Goal: Task Accomplishment & Management: Use online tool/utility

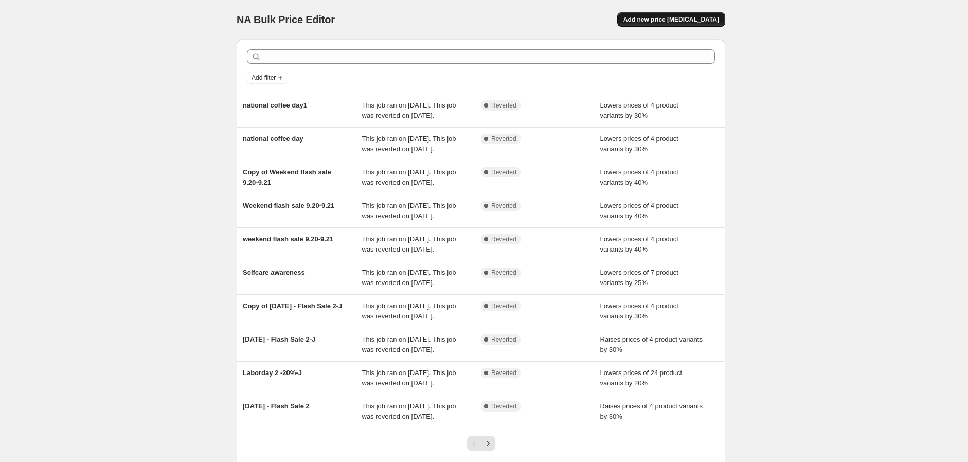
click at [677, 16] on span "Add new price [MEDICAL_DATA]" at bounding box center [671, 19] width 96 height 8
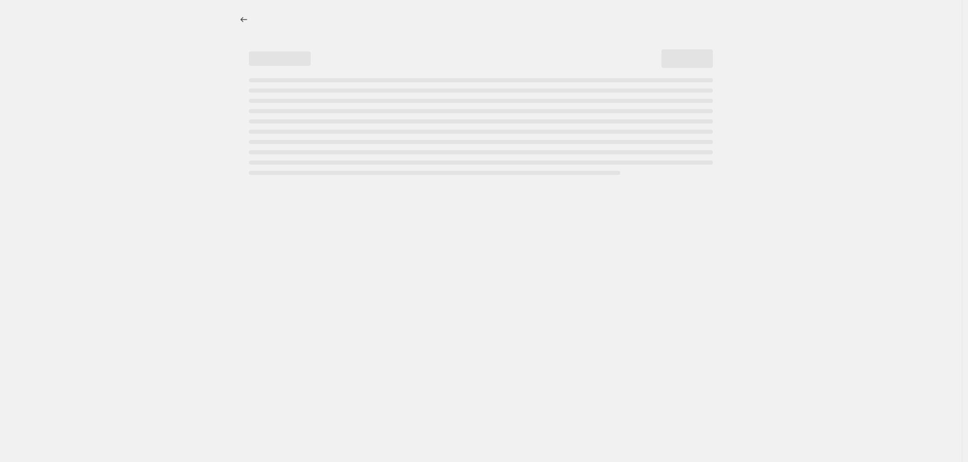
select select "percentage"
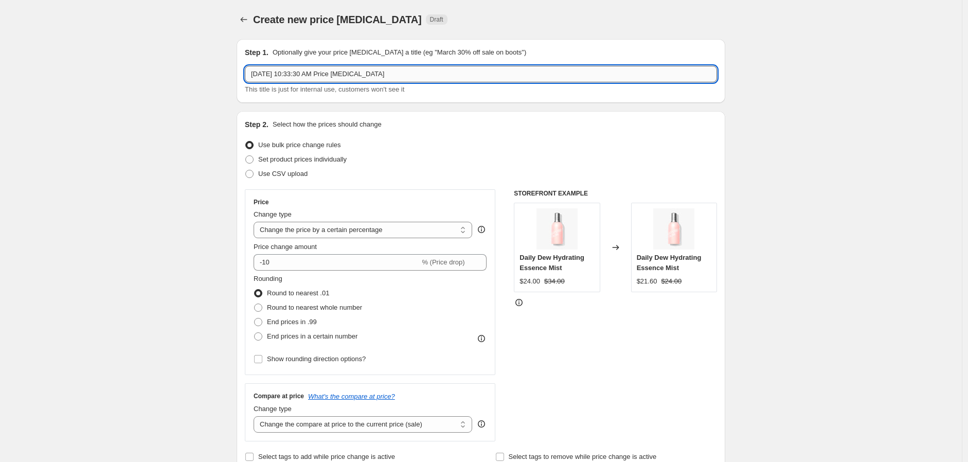
drag, startPoint x: 372, startPoint y: 78, endPoint x: 392, endPoint y: 79, distance: 20.1
click at [378, 79] on input "[DATE] 10:33:30 AM Price [MEDICAL_DATA]" at bounding box center [481, 74] width 472 height 16
type input "Prime Bid Deal Day"
drag, startPoint x: 842, startPoint y: 144, endPoint x: 839, endPoint y: 139, distance: 5.3
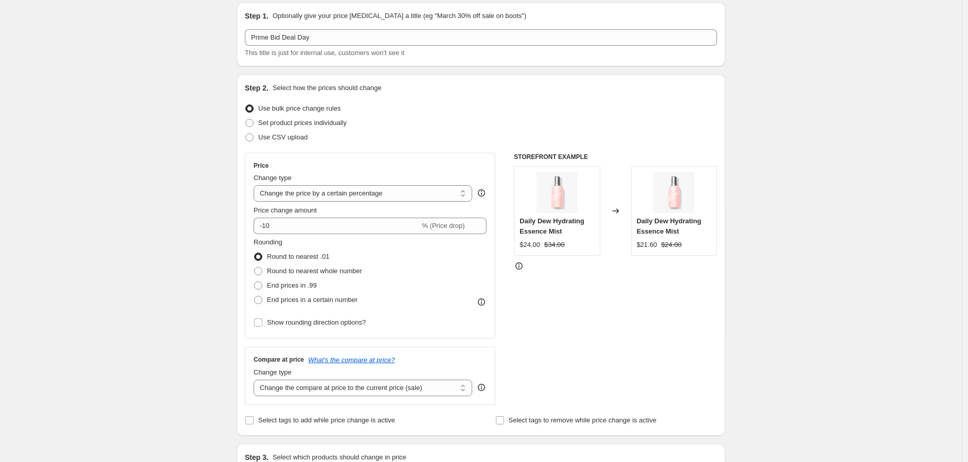
scroll to position [57, 0]
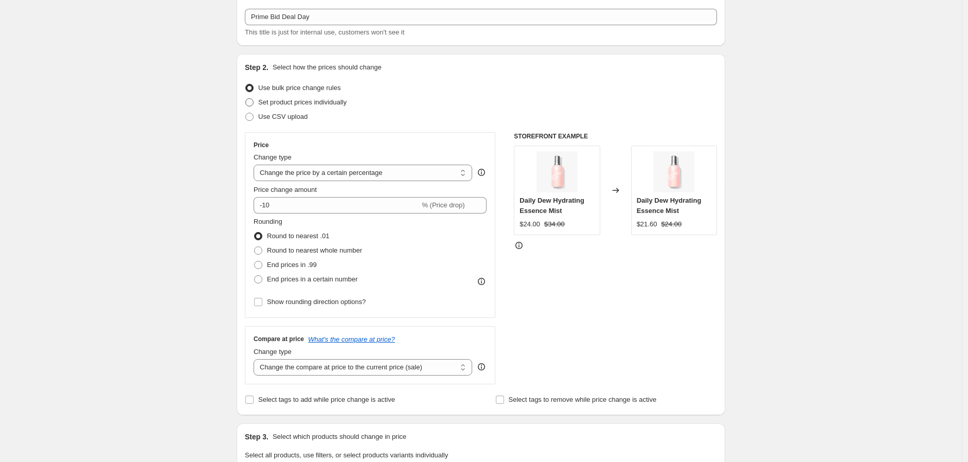
click at [278, 103] on span "Set product prices individually" at bounding box center [302, 102] width 88 height 8
click at [246, 99] on input "Set product prices individually" at bounding box center [245, 98] width 1 height 1
radio input "true"
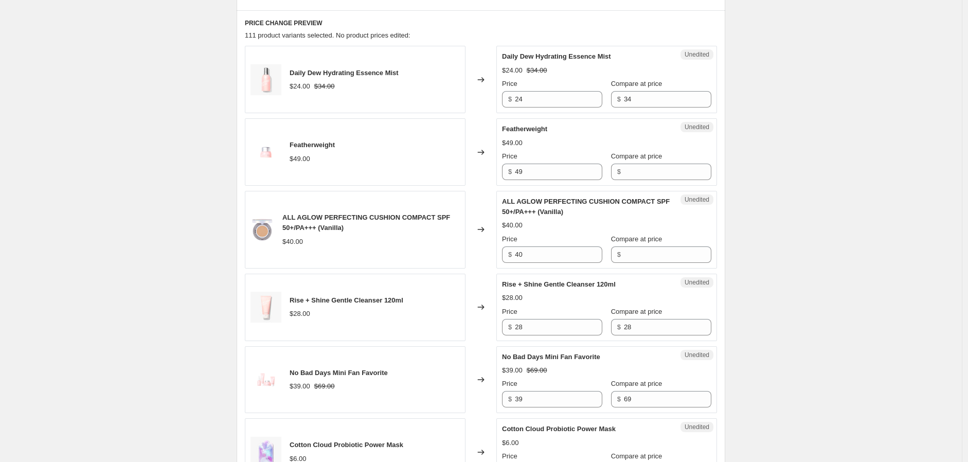
scroll to position [189, 0]
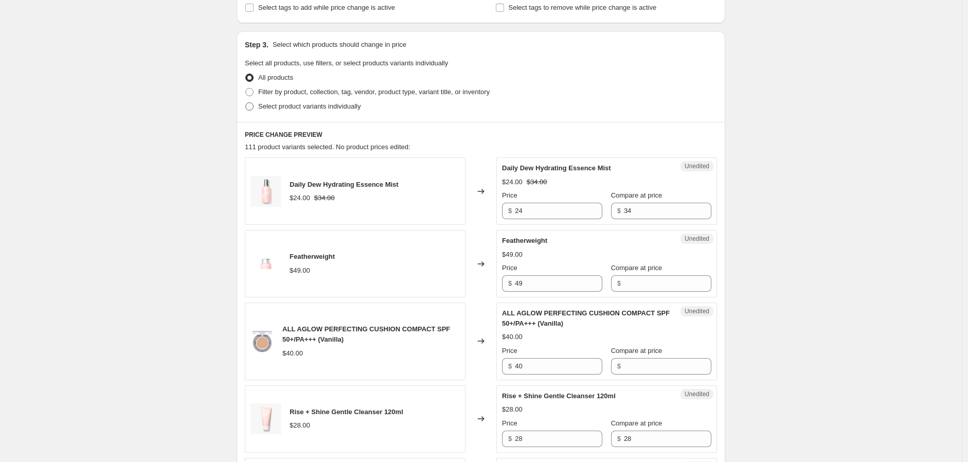
click at [329, 110] on span "Select product variants individually" at bounding box center [309, 106] width 102 height 8
click at [246, 103] on input "Select product variants individually" at bounding box center [245, 102] width 1 height 1
radio input "true"
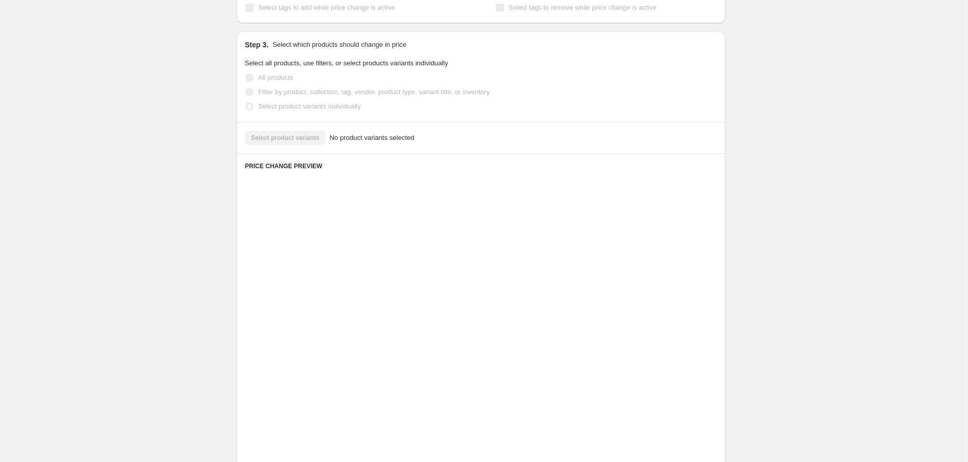
scroll to position [78, 0]
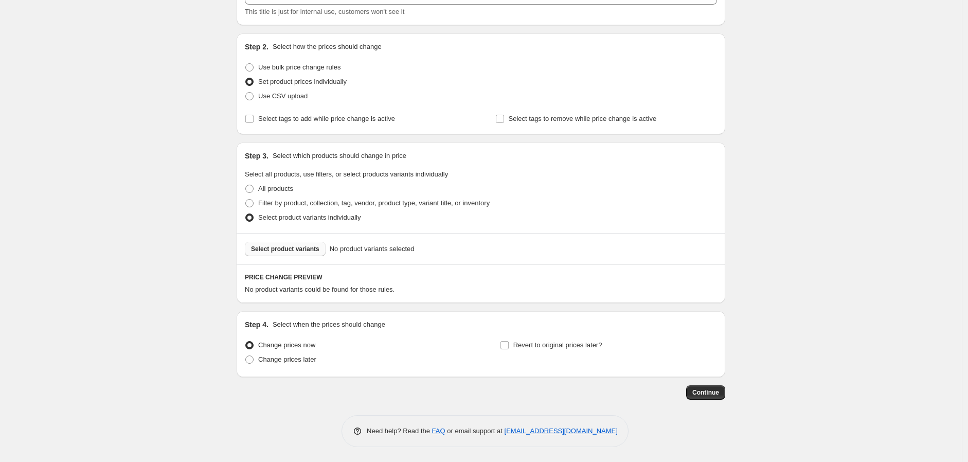
click at [309, 252] on span "Select product variants" at bounding box center [285, 249] width 68 height 8
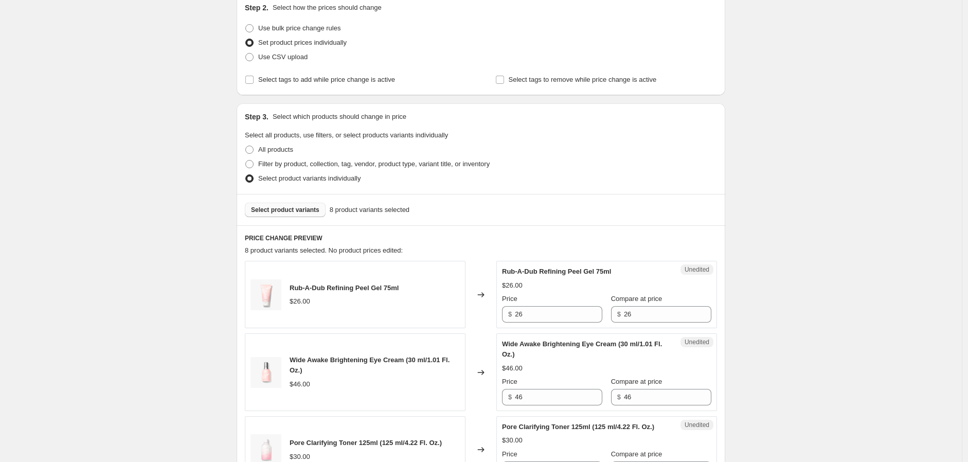
scroll to position [135, 0]
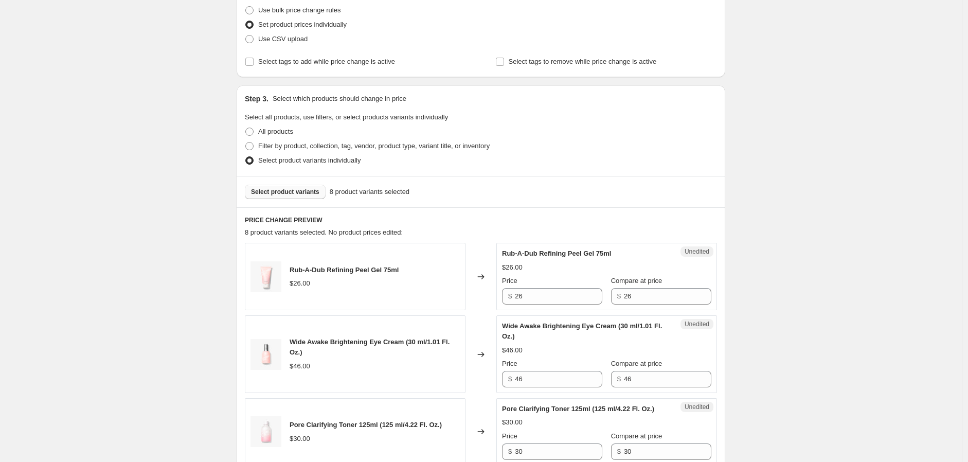
click at [301, 195] on span "Select product variants" at bounding box center [285, 192] width 68 height 8
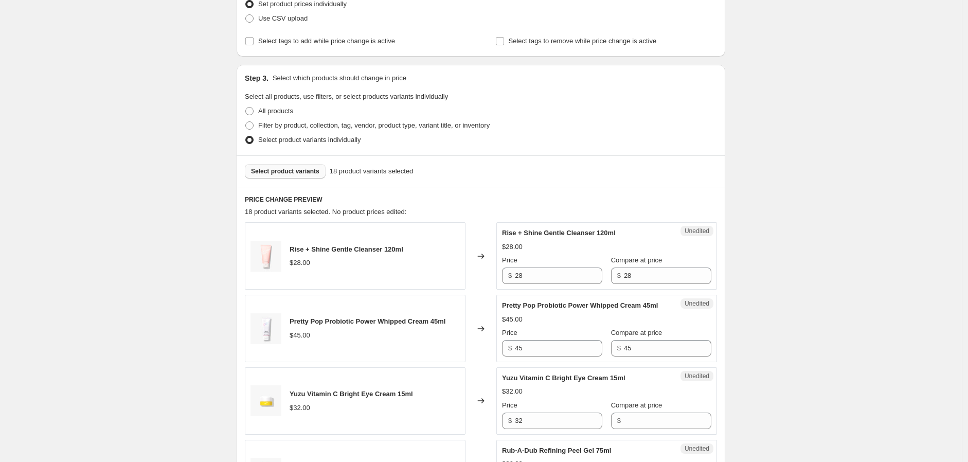
scroll to position [192, 0]
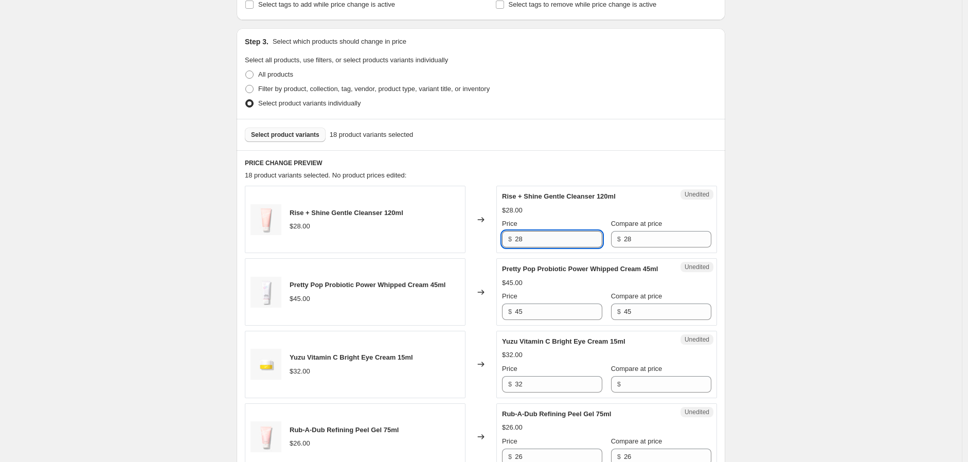
click at [538, 239] on input "28" at bounding box center [558, 239] width 87 height 16
type input "15.6"
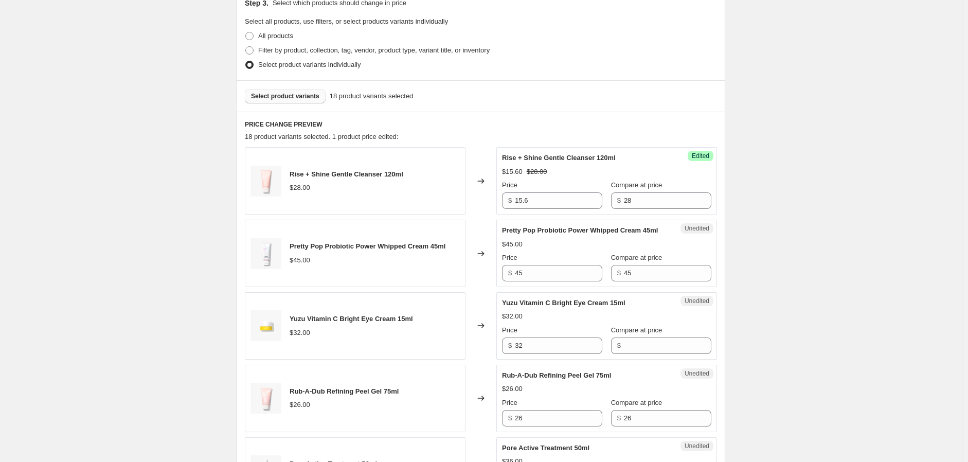
scroll to position [249, 0]
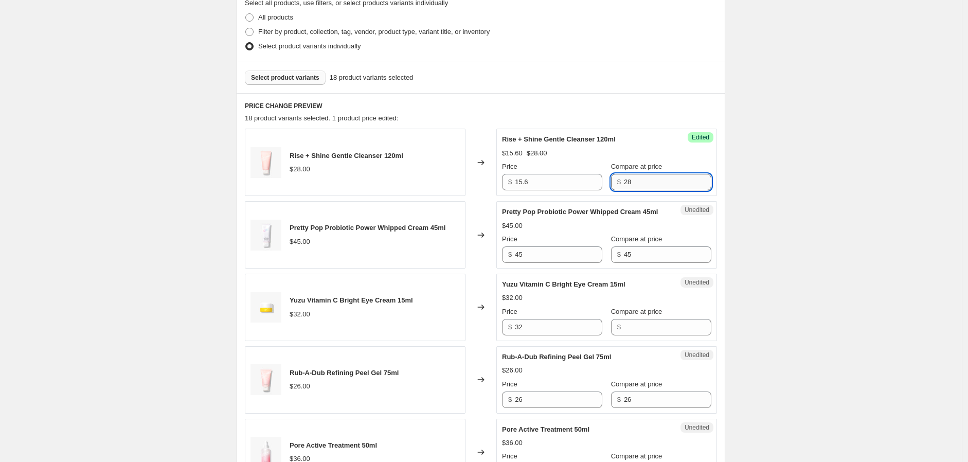
click at [639, 184] on input "28" at bounding box center [667, 182] width 87 height 16
click at [640, 185] on input "28" at bounding box center [667, 182] width 87 height 16
type input "26"
drag, startPoint x: 835, startPoint y: 198, endPoint x: 659, endPoint y: 234, distance: 180.1
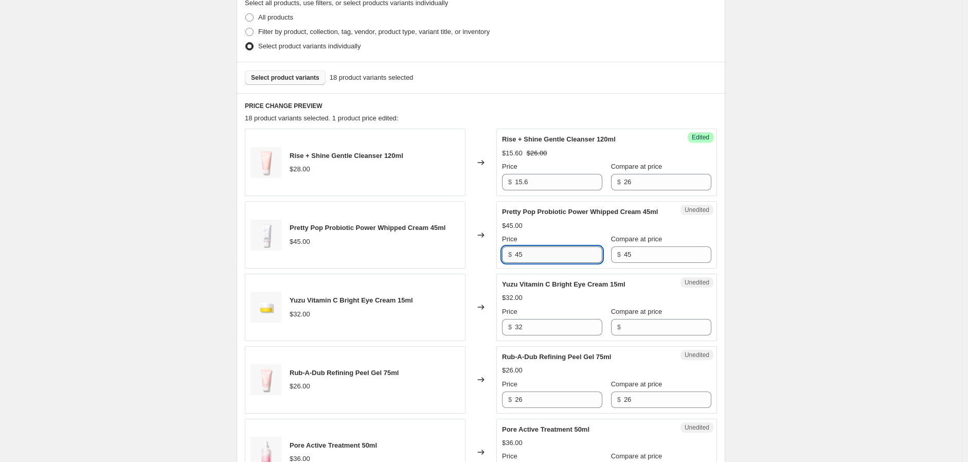
click at [548, 263] on input "45" at bounding box center [558, 254] width 87 height 16
type input "22.5"
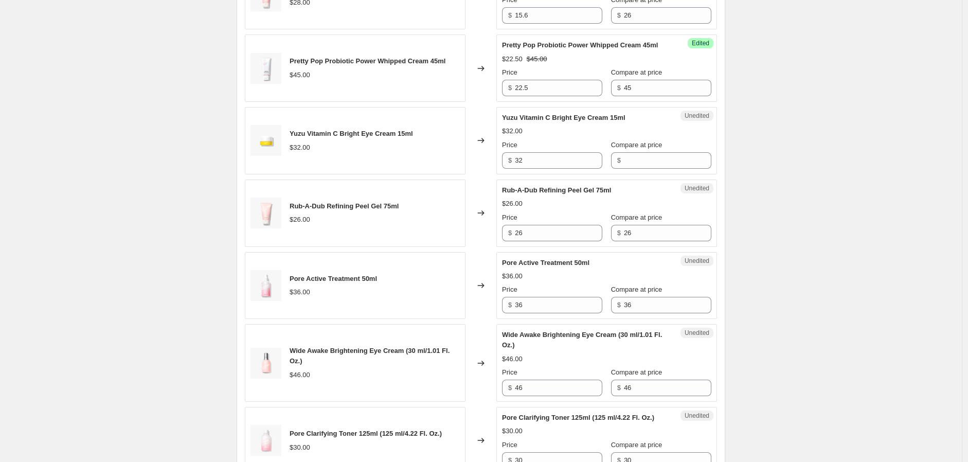
scroll to position [420, 0]
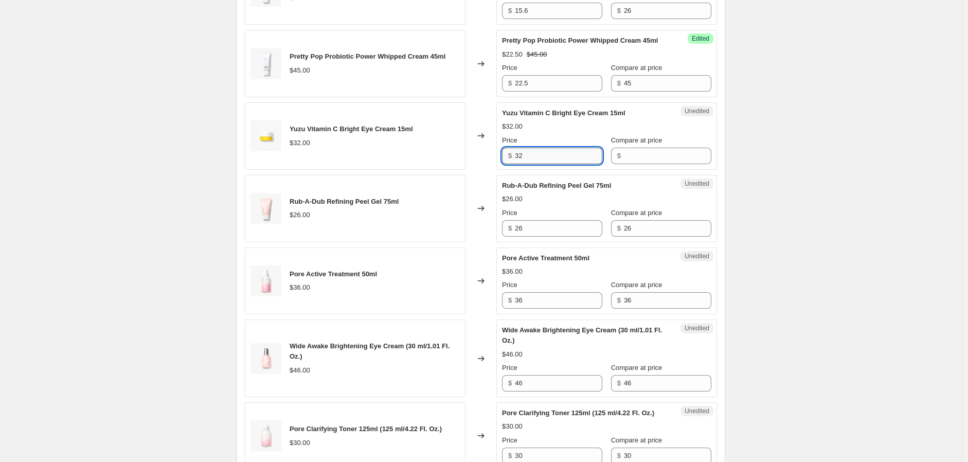
click at [539, 164] on input "32" at bounding box center [558, 156] width 87 height 16
type input "19.84"
click at [681, 164] on input "Compare at price" at bounding box center [667, 156] width 87 height 16
type input "32"
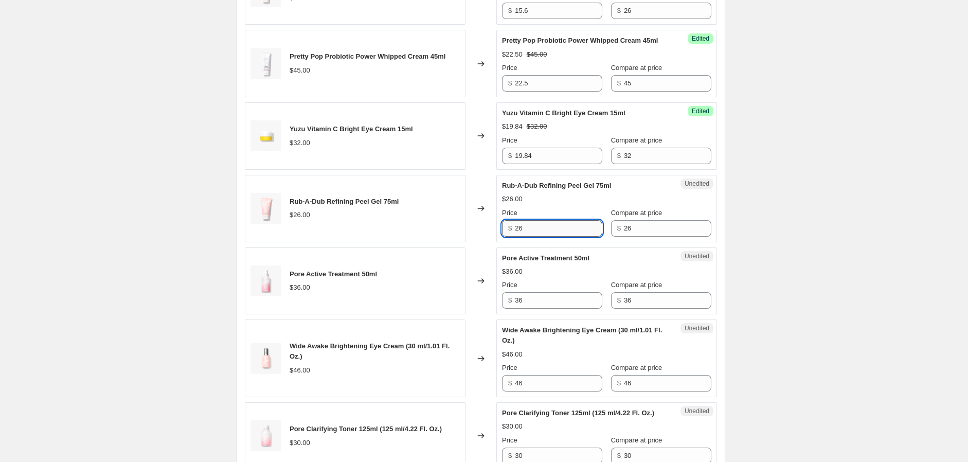
click at [547, 237] on input "26" at bounding box center [558, 228] width 87 height 16
type input "16.8"
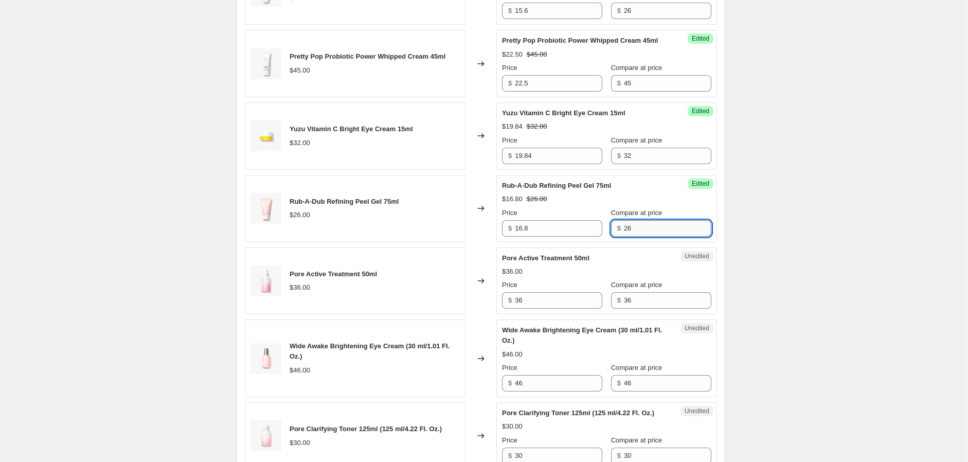
click at [645, 237] on input "26" at bounding box center [667, 228] width 87 height 16
type input "28"
drag, startPoint x: 570, startPoint y: 308, endPoint x: 585, endPoint y: 305, distance: 15.7
click at [569, 309] on input "36" at bounding box center [558, 300] width 87 height 16
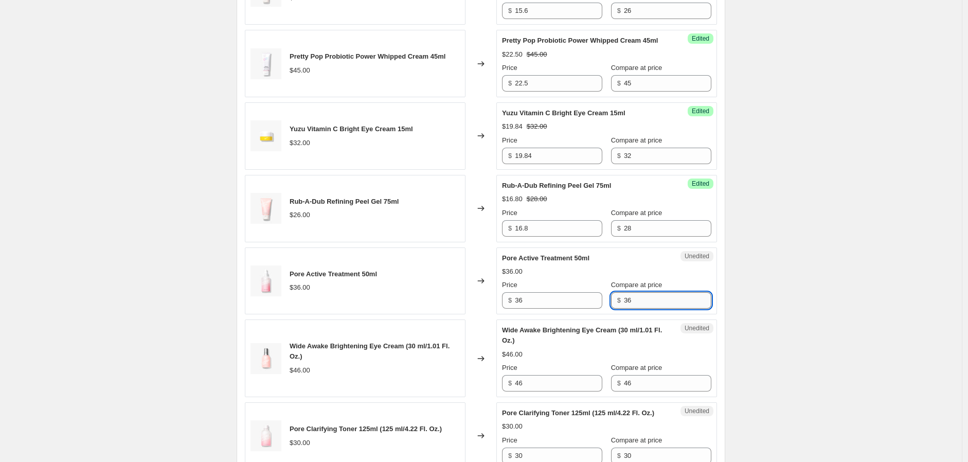
click at [639, 309] on input "36" at bounding box center [667, 300] width 87 height 16
click at [535, 309] on input "36" at bounding box center [558, 300] width 87 height 16
click at [534, 309] on input "36" at bounding box center [558, 300] width 87 height 16
click at [533, 309] on input "36" at bounding box center [558, 300] width 87 height 16
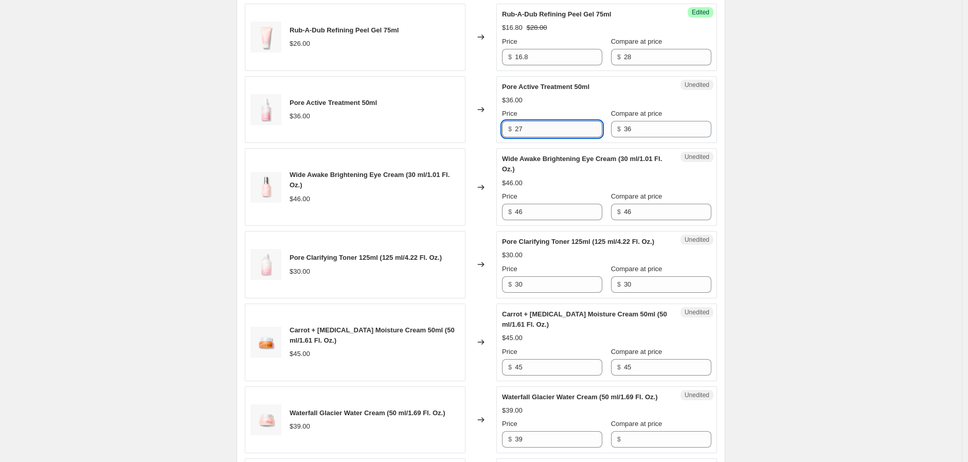
scroll to position [592, 0]
type input "27"
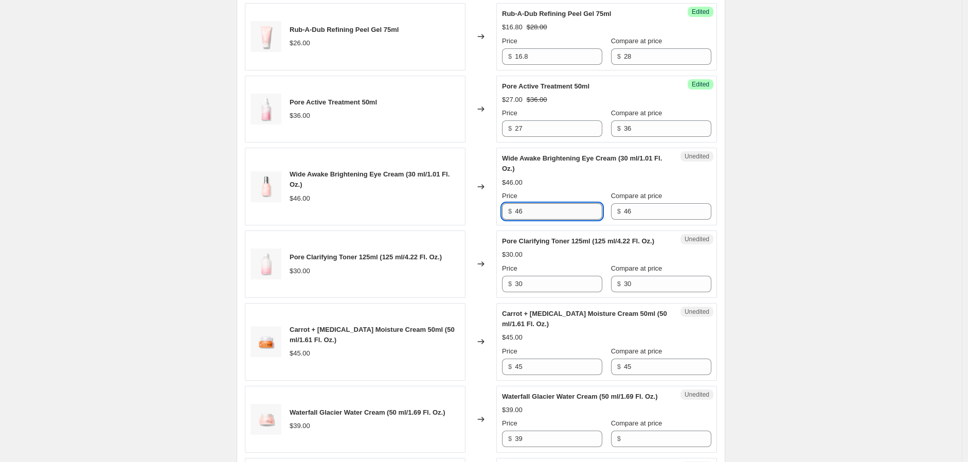
click at [538, 220] on input "46" at bounding box center [558, 211] width 87 height 16
type input "27.6"
click at [804, 260] on div "Create new price [MEDICAL_DATA]. This page is ready Create new price [MEDICAL_D…" at bounding box center [481, 361] width 962 height 1907
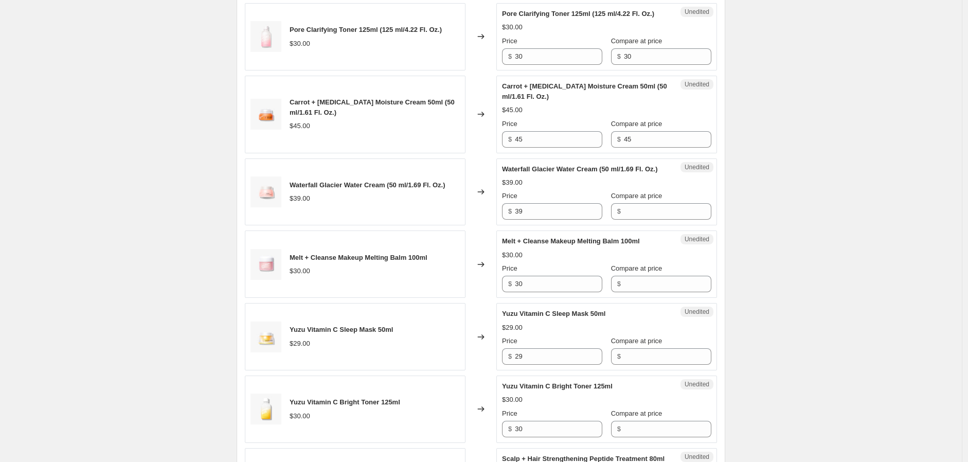
scroll to position [820, 0]
click at [551, 219] on input "39" at bounding box center [558, 210] width 87 height 16
click at [548, 64] on input "30" at bounding box center [558, 55] width 87 height 16
type input "22.5"
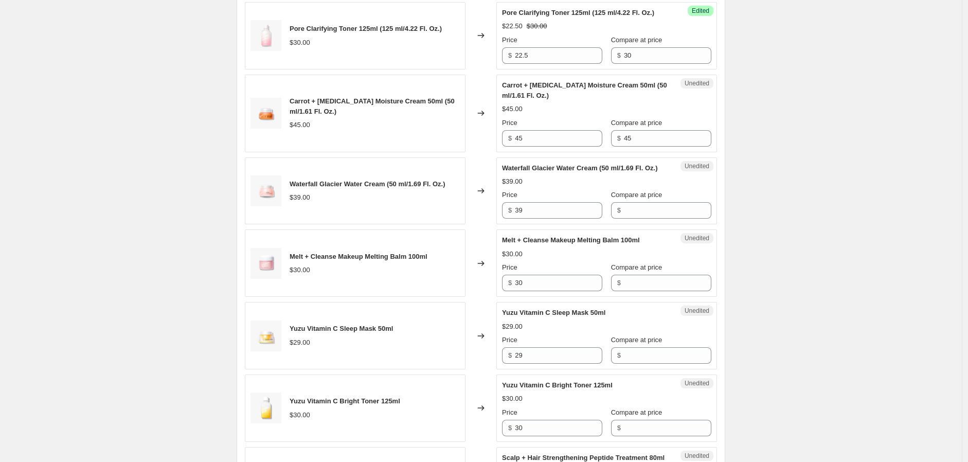
click at [793, 194] on div "Create new price [MEDICAL_DATA]. This page is ready Create new price [MEDICAL_D…" at bounding box center [481, 133] width 962 height 1907
click at [551, 147] on input "45" at bounding box center [558, 138] width 87 height 16
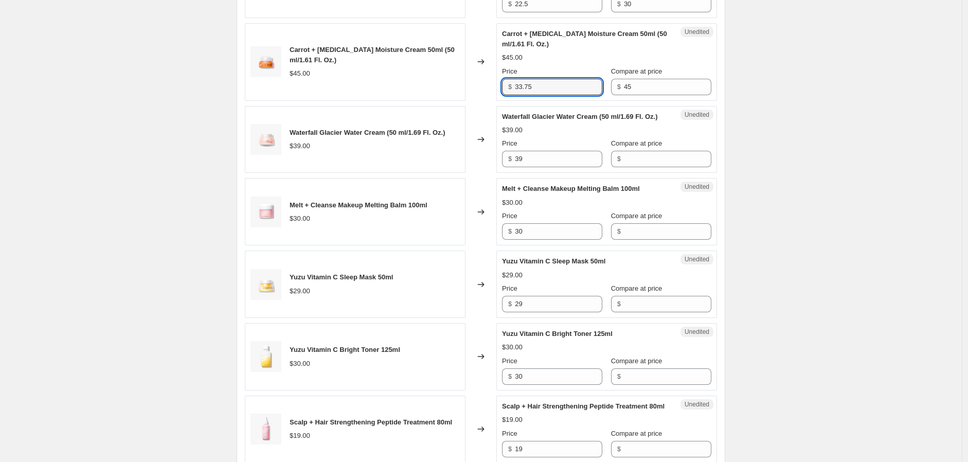
scroll to position [935, 0]
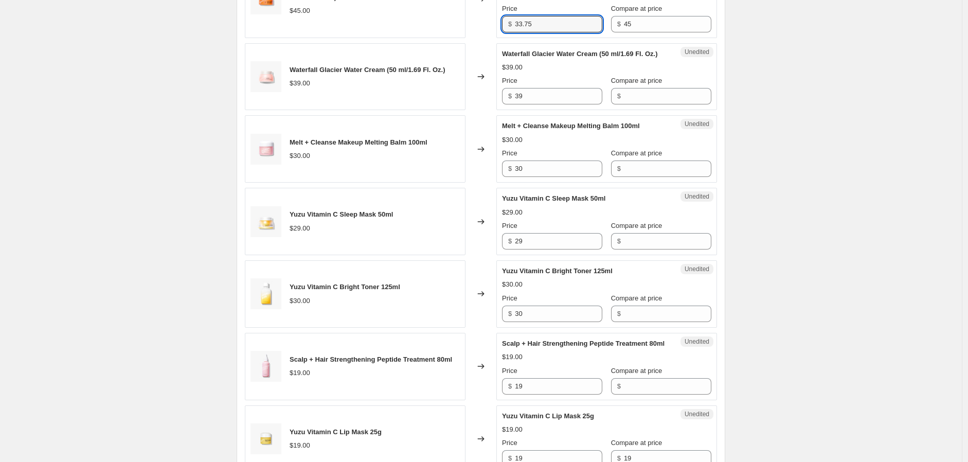
type input "33.75"
click at [656, 104] on input "Compare at price" at bounding box center [667, 96] width 87 height 16
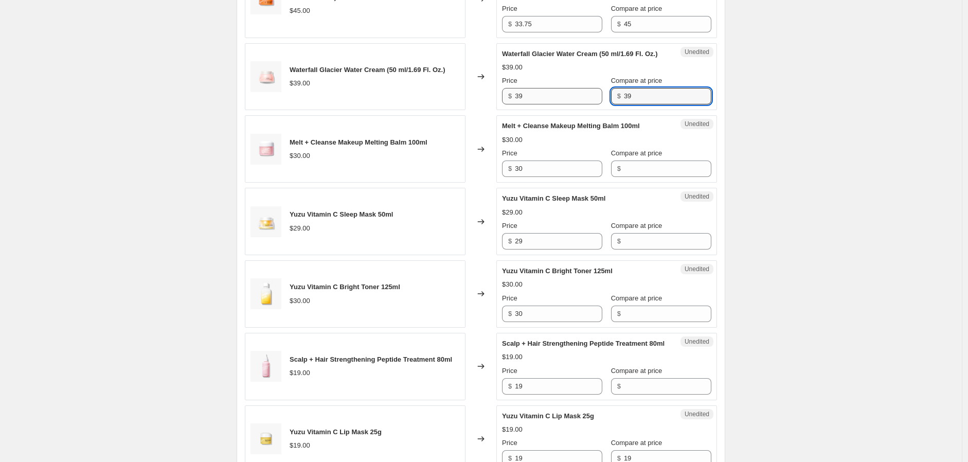
type input "39"
click at [552, 104] on input "39" at bounding box center [558, 96] width 87 height 16
drag, startPoint x: 552, startPoint y: 126, endPoint x: 547, endPoint y: 129, distance: 5.8
click at [552, 104] on input "39" at bounding box center [558, 96] width 87 height 16
type input "3"
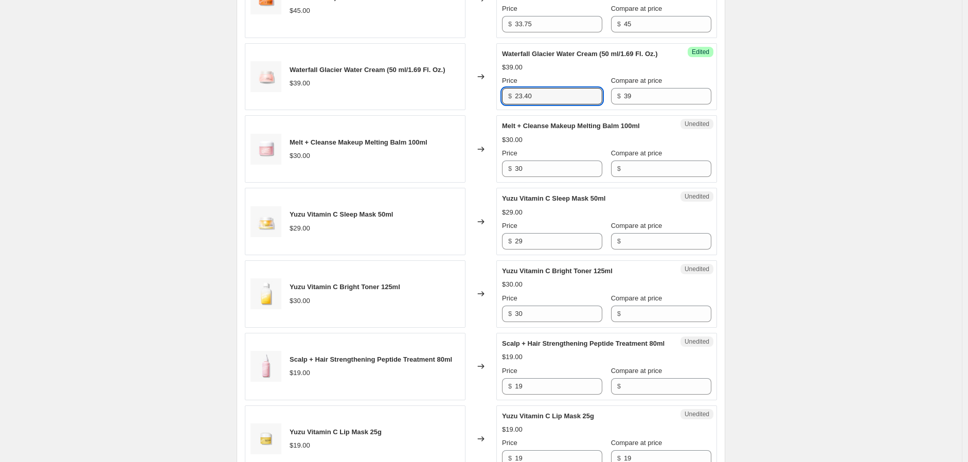
type input "23.40"
click at [899, 194] on div "Create new price [MEDICAL_DATA]. This page is ready Create new price [MEDICAL_D…" at bounding box center [481, 18] width 962 height 1907
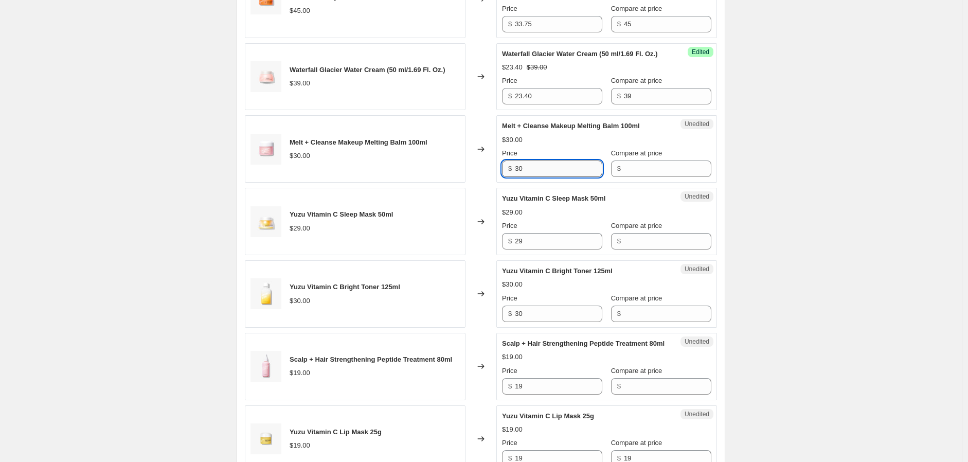
click at [563, 177] on input "30" at bounding box center [558, 168] width 87 height 16
click at [562, 177] on input "30" at bounding box center [558, 168] width 87 height 16
type input "19.5"
click at [686, 177] on input "Compare at price" at bounding box center [667, 168] width 87 height 16
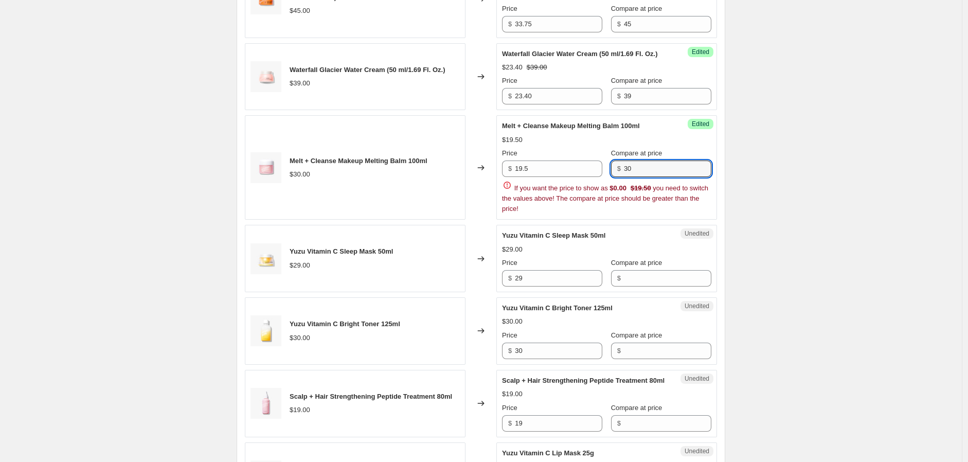
type input "30"
click at [839, 226] on div "Create new price [MEDICAL_DATA]. This page is ready Create new price [MEDICAL_D…" at bounding box center [481, 37] width 962 height 1944
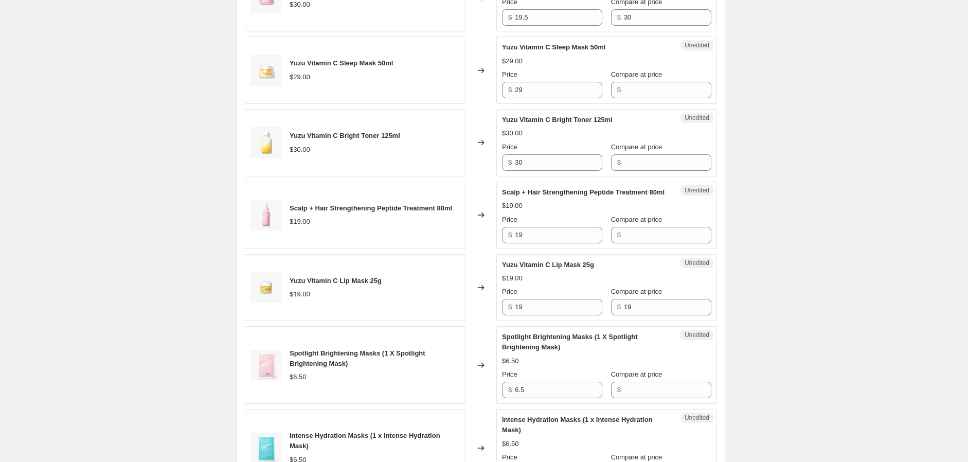
scroll to position [1106, 0]
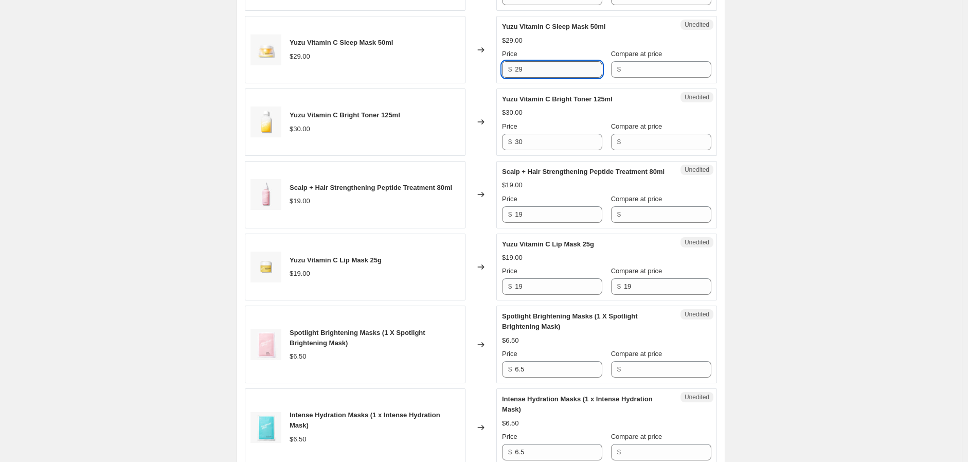
click at [542, 78] on input "29" at bounding box center [558, 69] width 87 height 16
type input "27.9"
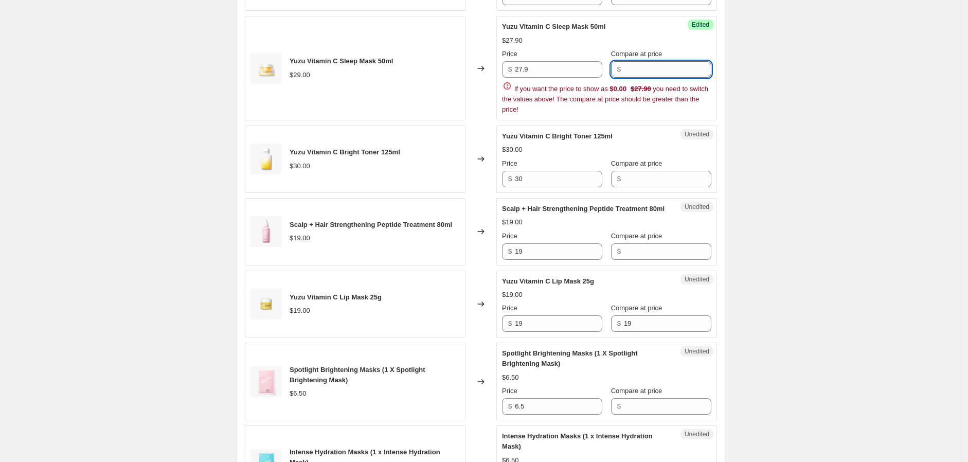
click at [665, 78] on input "Compare at price" at bounding box center [667, 69] width 87 height 16
type input "29"
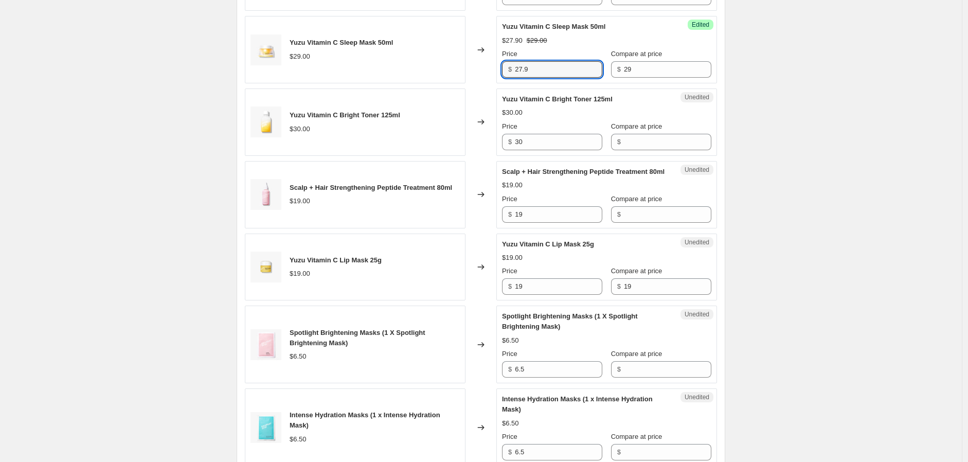
drag, startPoint x: 522, startPoint y: 101, endPoint x: 451, endPoint y: 113, distance: 72.0
click at [459, 83] on div "Yuzu Vitamin C Sleep Mask 50ml $29.00 Changed to Success Edited Yuzu Vitamin C …" at bounding box center [481, 49] width 472 height 67
type input "17.9"
drag, startPoint x: 768, startPoint y: 174, endPoint x: 756, endPoint y: 175, distance: 11.9
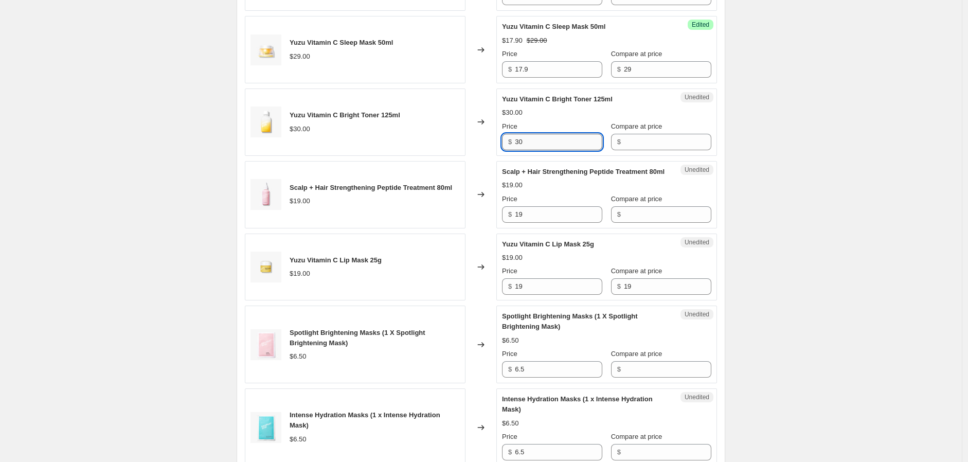
click at [551, 150] on input "30" at bounding box center [558, 142] width 87 height 16
type input "21"
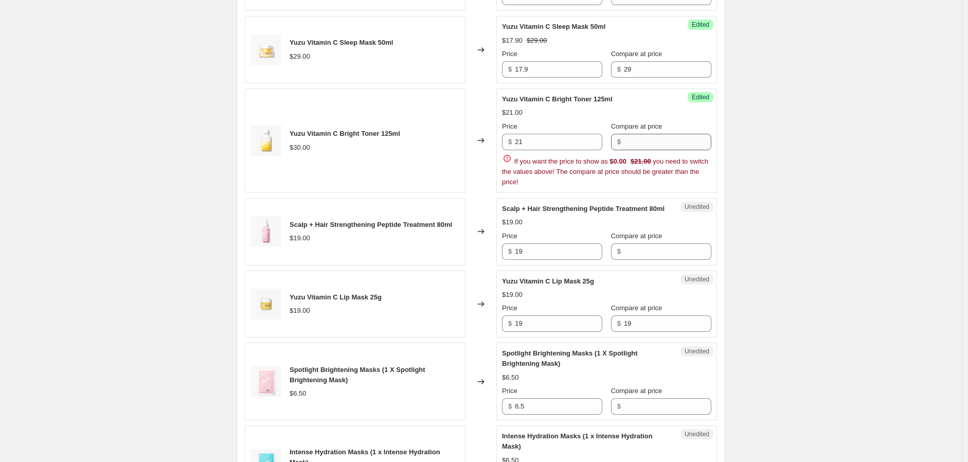
drag, startPoint x: 659, startPoint y: 164, endPoint x: 653, endPoint y: 180, distance: 16.6
click at [659, 150] on div "Compare at price $" at bounding box center [661, 135] width 100 height 29
click at [672, 150] on input "Compare at price" at bounding box center [667, 142] width 87 height 16
type input "30"
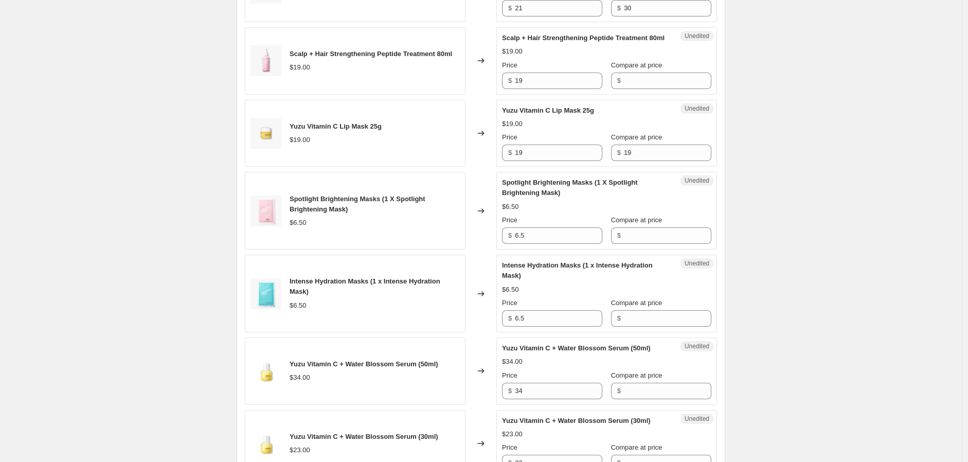
scroll to position [1221, 0]
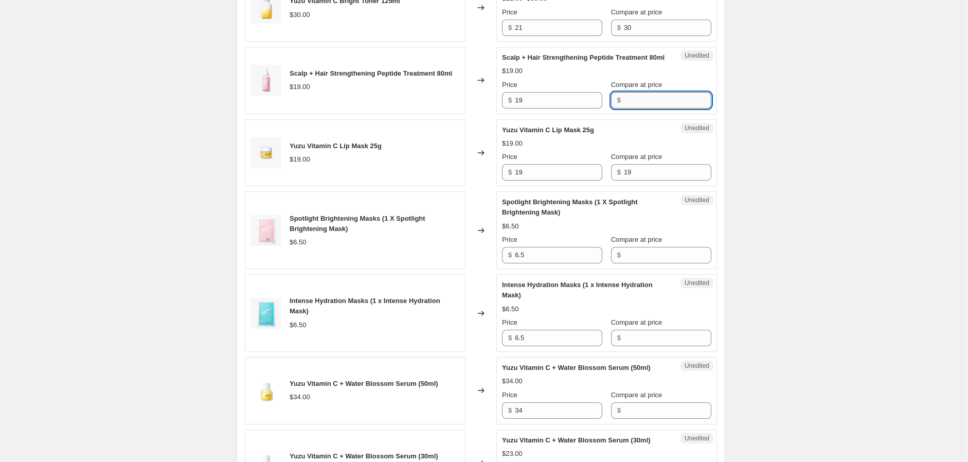
click at [651, 109] on input "Compare at price" at bounding box center [667, 100] width 87 height 16
type input "19"
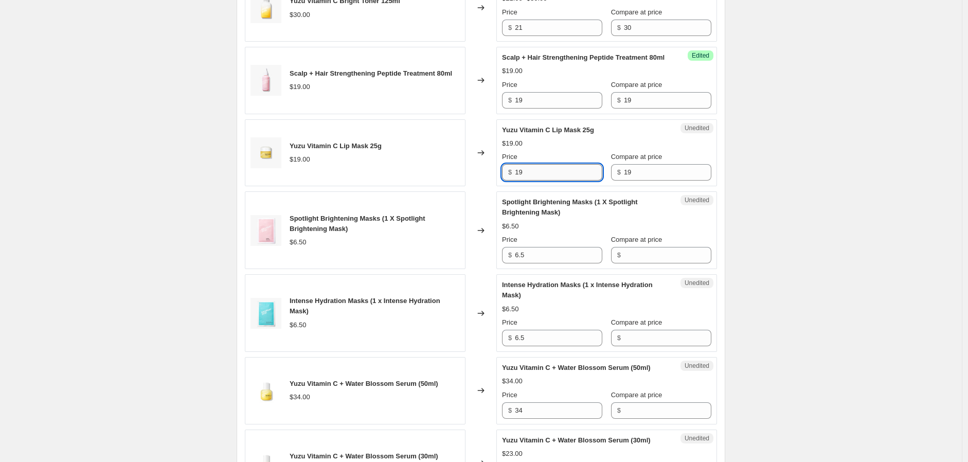
click at [544, 181] on input "19" at bounding box center [558, 172] width 87 height 16
type input "15.2"
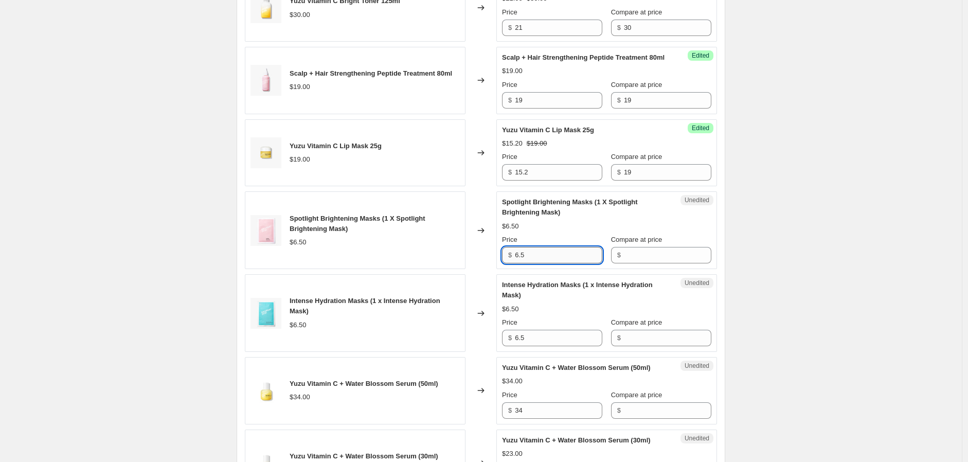
click at [545, 263] on input "6.5" at bounding box center [558, 255] width 87 height 16
click at [544, 263] on input "6.5" at bounding box center [558, 255] width 87 height 16
click at [660, 263] on input "Compare at price" at bounding box center [667, 255] width 87 height 16
paste input "6.5"
type input "6.5"
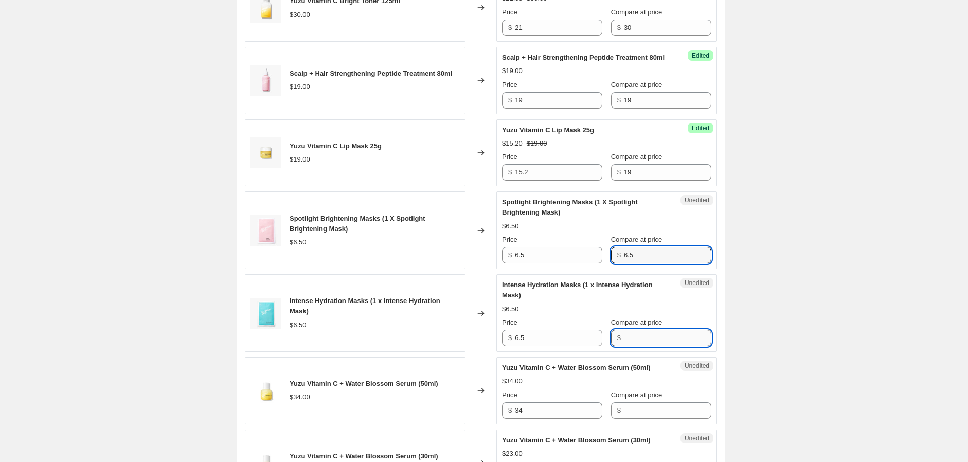
click at [641, 346] on input "Compare at price" at bounding box center [667, 338] width 87 height 16
paste input "6.5"
type input "6.5"
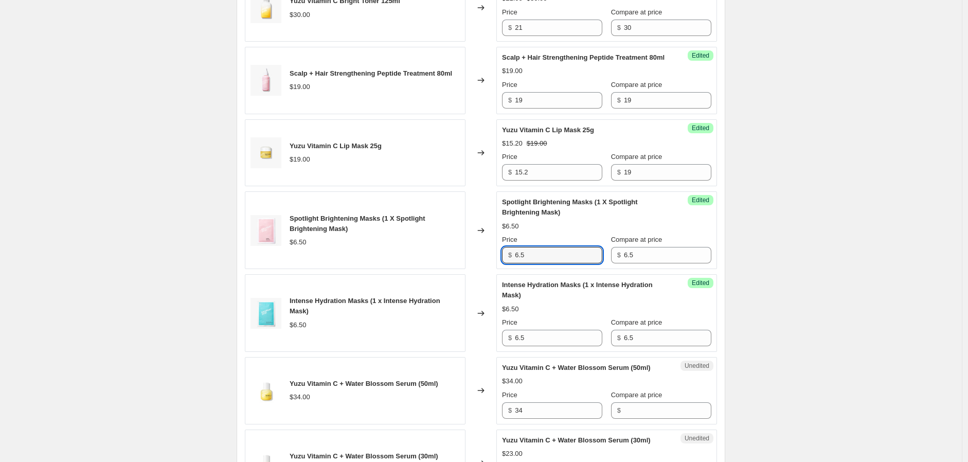
drag, startPoint x: 540, startPoint y: 299, endPoint x: 476, endPoint y: 293, distance: 64.1
click at [479, 269] on div "Spotlight Brightening Masks (1 X Spotlight Brightening Mask) $6.50 Changed to S…" at bounding box center [481, 230] width 472 height 78
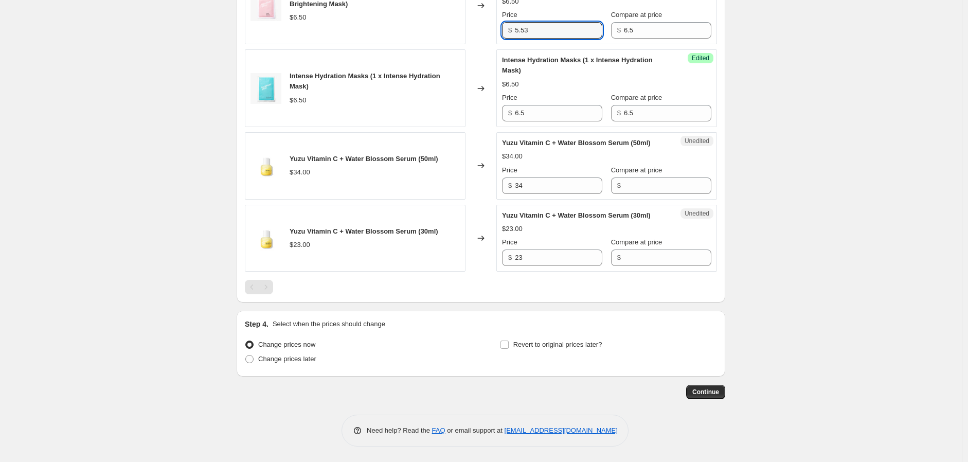
scroll to position [1449, 0]
type input "5.53"
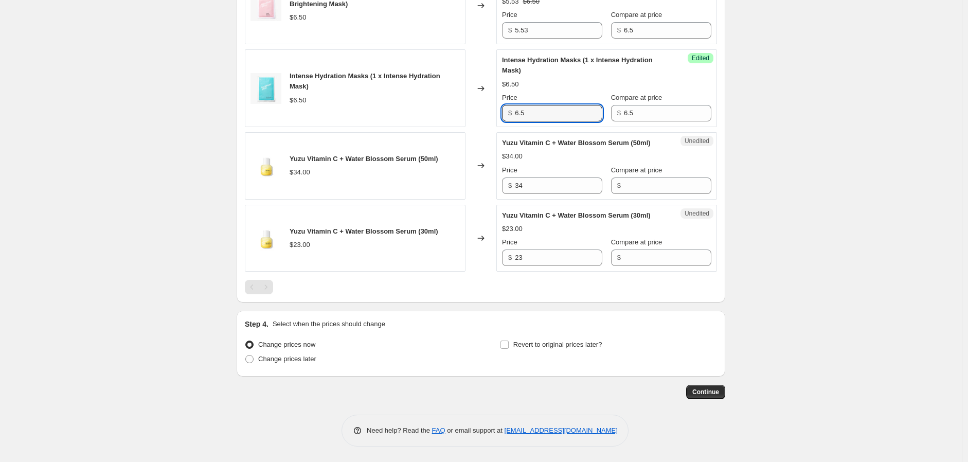
drag, startPoint x: 546, startPoint y: 151, endPoint x: 442, endPoint y: 147, distance: 104.0
click at [446, 127] on div "Intense Hydration Masks (1 x Intense Hydration Mask) $6.50 Changed to Success E…" at bounding box center [481, 88] width 472 height 78
type input "5.53"
drag, startPoint x: 790, startPoint y: 209, endPoint x: 933, endPoint y: 257, distance: 150.5
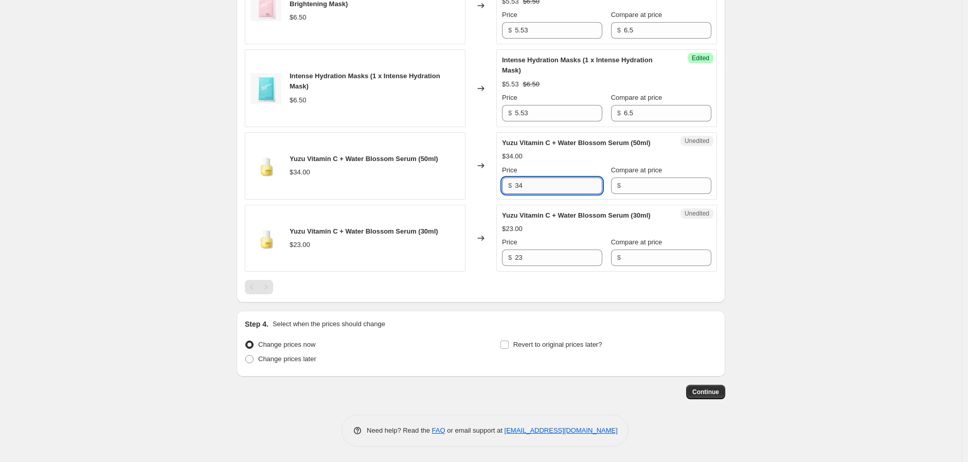
drag, startPoint x: 548, startPoint y: 228, endPoint x: 538, endPoint y: 222, distance: 11.8
click at [407, 200] on div "Yuzu Vitamin C + Water Blossom Serum (50ml) $34.00 Changed to Unedited Yuzu Vit…" at bounding box center [481, 165] width 472 height 67
click at [631, 194] on input "Compare at price" at bounding box center [667, 185] width 87 height 16
paste input "34"
type input "34"
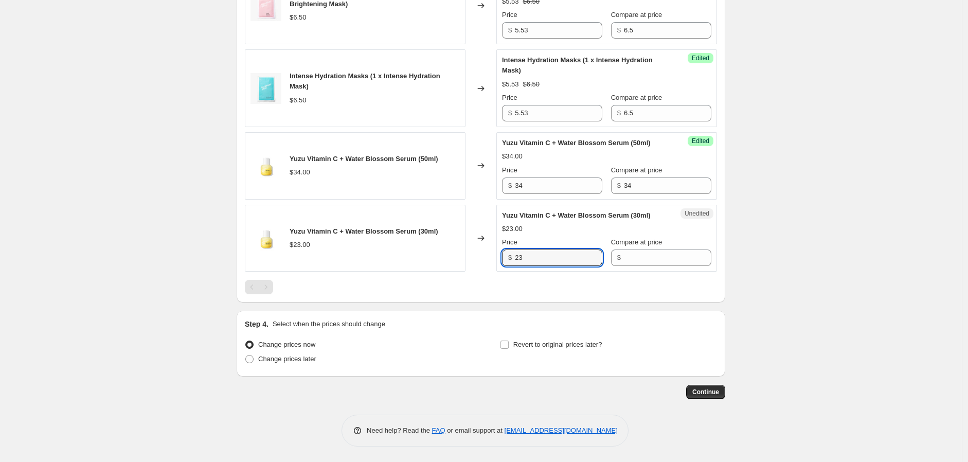
drag, startPoint x: 525, startPoint y: 293, endPoint x: 497, endPoint y: 290, distance: 27.9
click at [476, 272] on div "Yuzu Vitamin C + Water Blossom Serum (30ml) $23.00 Changed to Unedited Yuzu Vit…" at bounding box center [481, 238] width 472 height 67
drag, startPoint x: 661, startPoint y: 302, endPoint x: 586, endPoint y: 270, distance: 81.5
click at [659, 266] on input "Compare at price" at bounding box center [667, 257] width 87 height 16
paste input "23"
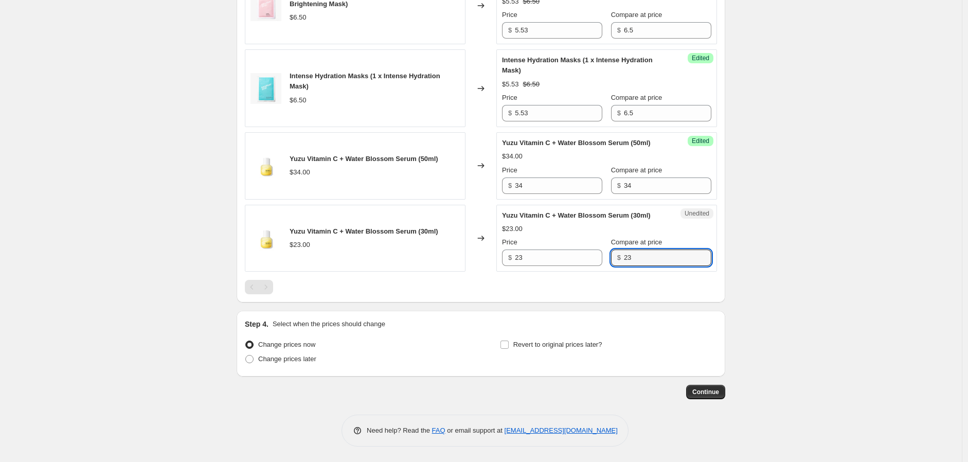
type input "23"
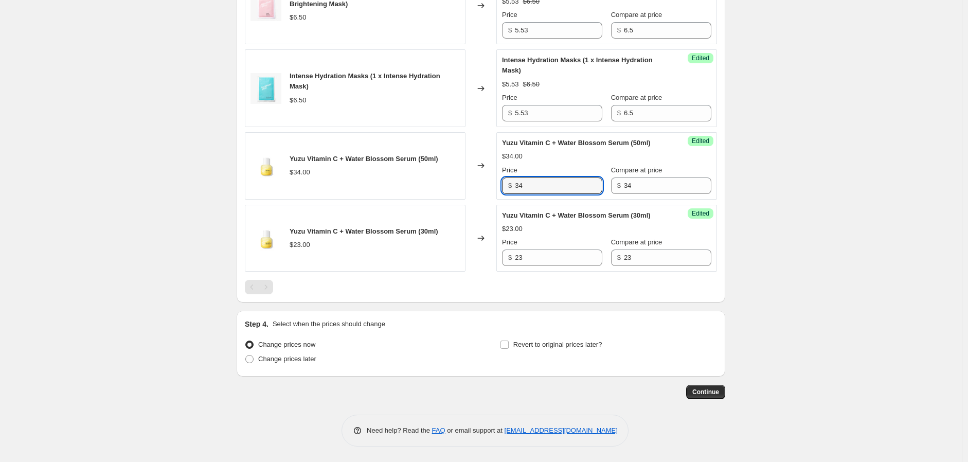
drag, startPoint x: 507, startPoint y: 228, endPoint x: 398, endPoint y: 237, distance: 109.4
click at [434, 200] on div "Yuzu Vitamin C + Water Blossom Serum (50ml) $34.00 Changed to Success Edited Yu…" at bounding box center [481, 165] width 472 height 67
type input "23.12"
click at [547, 266] on input "23" at bounding box center [558, 257] width 87 height 16
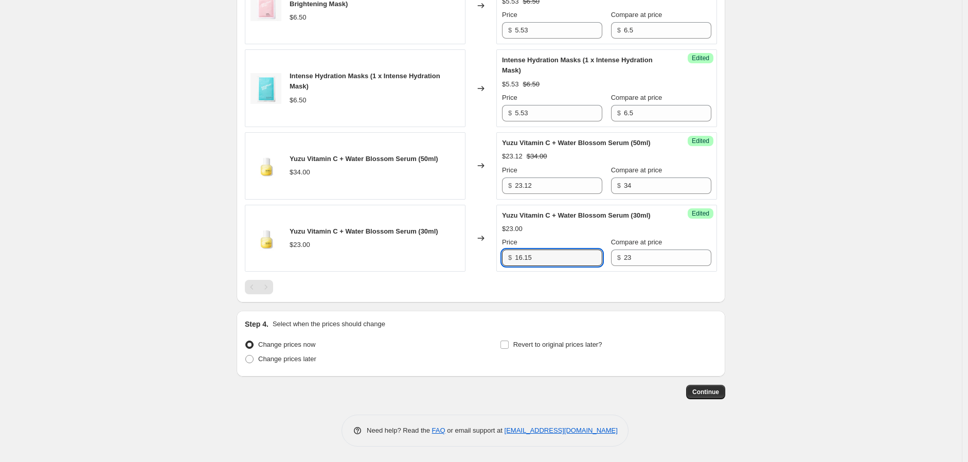
type input "16.15"
click at [595, 344] on span "Revert to original prices later?" at bounding box center [557, 345] width 89 height 8
click at [509, 344] on input "Revert to original prices later?" at bounding box center [504, 345] width 8 height 8
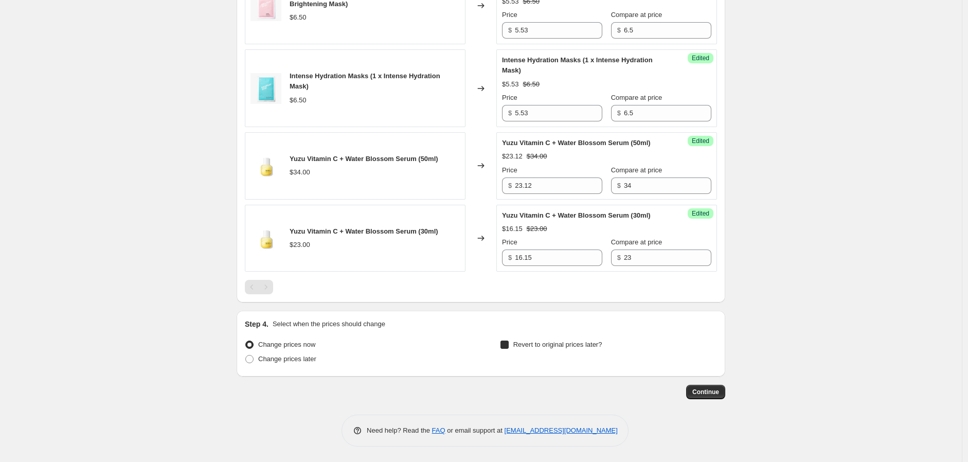
checkbox input "true"
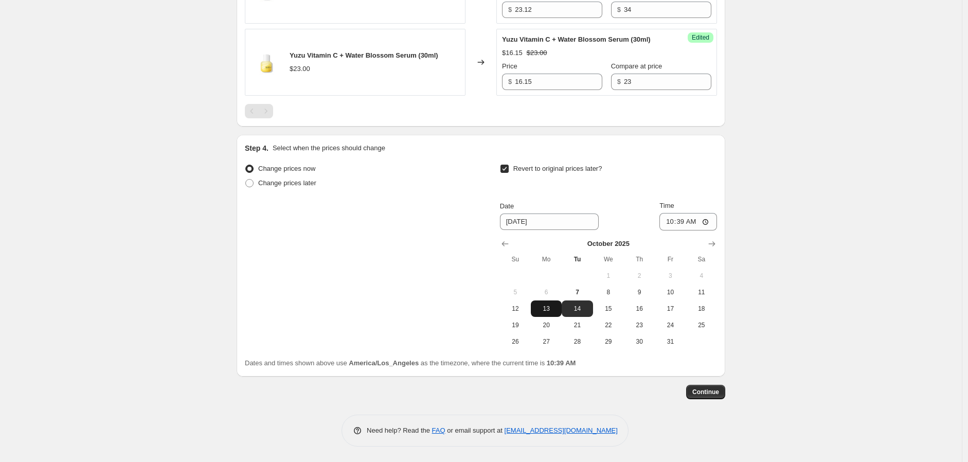
scroll to position [1664, 0]
click at [610, 312] on span "15" at bounding box center [608, 309] width 23 height 8
type input "[DATE]"
click at [699, 221] on input "10:39" at bounding box center [688, 221] width 58 height 17
type input "23:59"
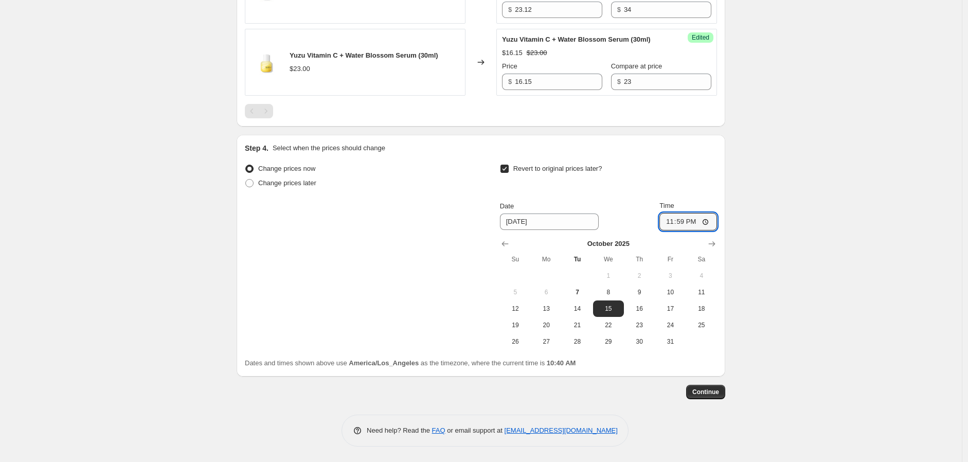
click at [615, 289] on span "8" at bounding box center [608, 292] width 23 height 8
type input "[DATE]"
click at [710, 388] on span "Continue" at bounding box center [705, 392] width 27 height 8
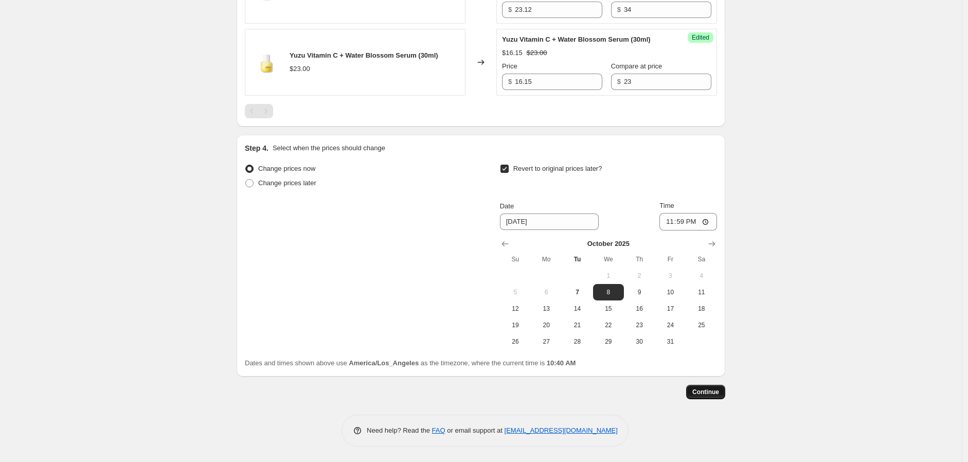
scroll to position [0, 0]
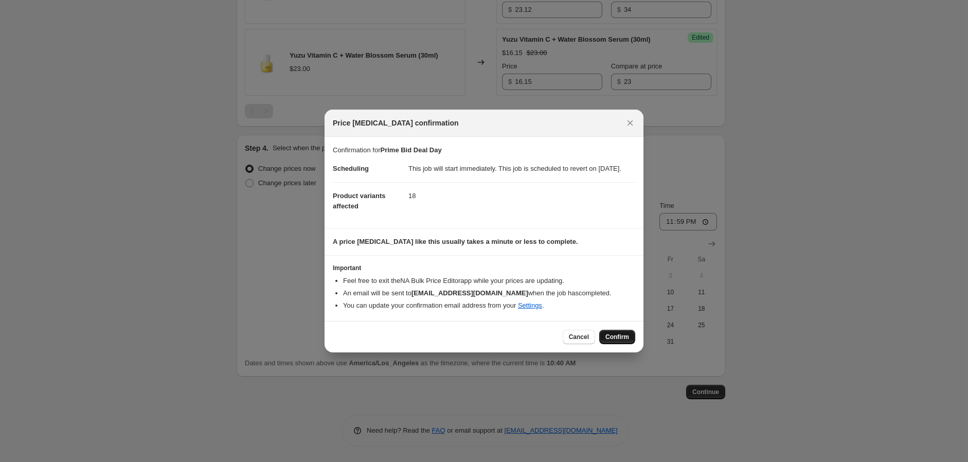
click at [620, 341] on span "Confirm" at bounding box center [617, 337] width 24 height 8
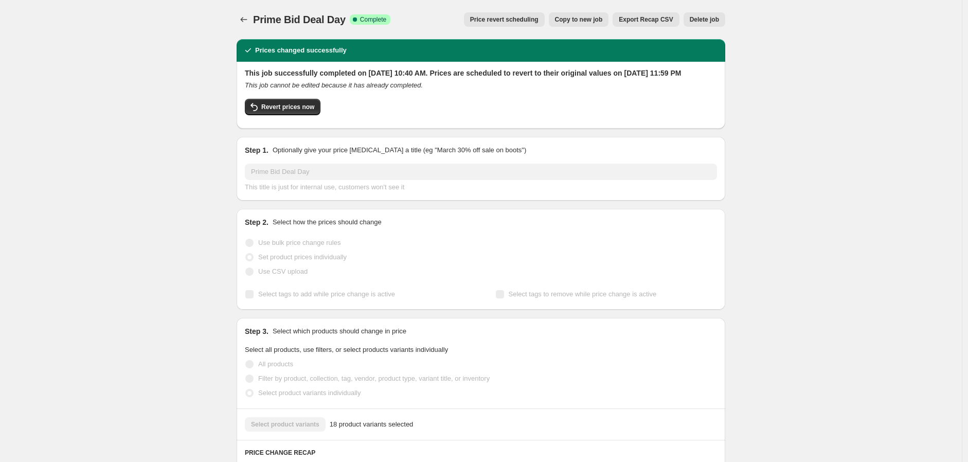
drag, startPoint x: 122, startPoint y: 180, endPoint x: 352, endPoint y: 26, distance: 276.6
